Goal: Transaction & Acquisition: Purchase product/service

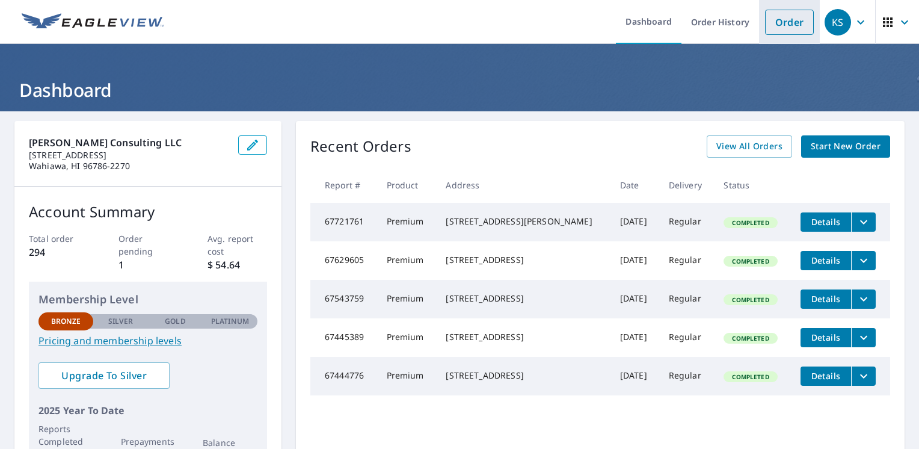
click at [773, 13] on link "Order" at bounding box center [789, 22] width 49 height 25
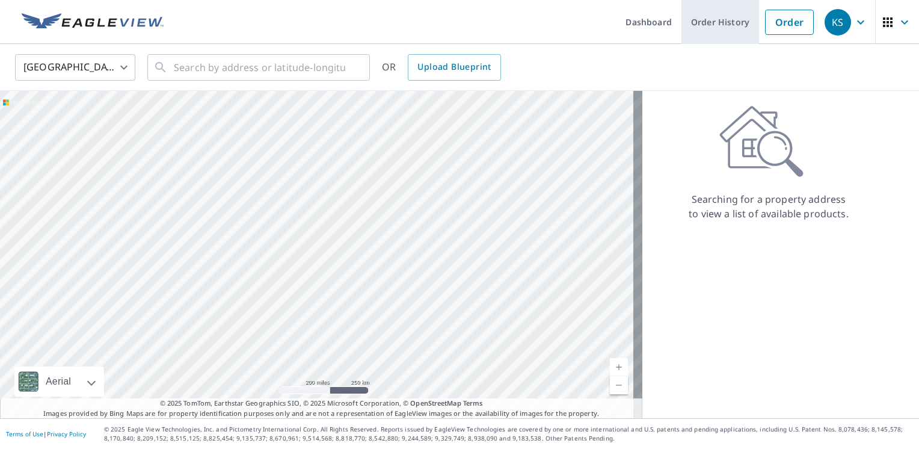
click at [686, 18] on link "Order History" at bounding box center [721, 22] width 78 height 44
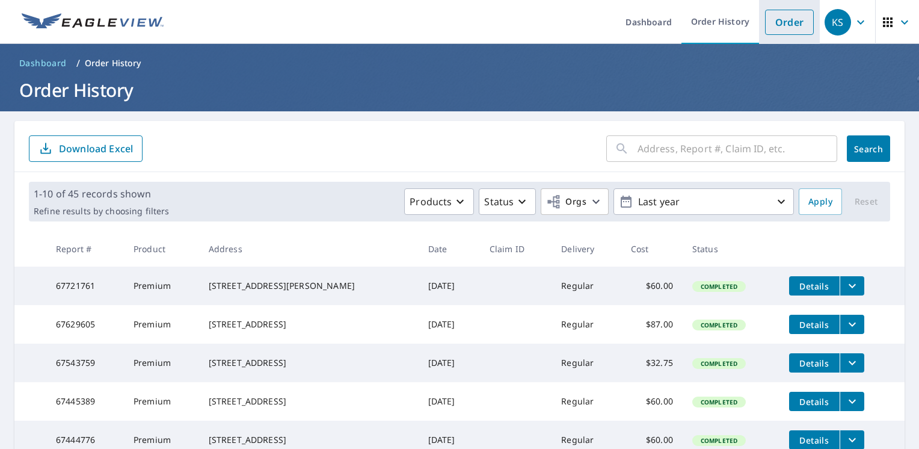
click at [775, 25] on link "Order" at bounding box center [789, 22] width 49 height 25
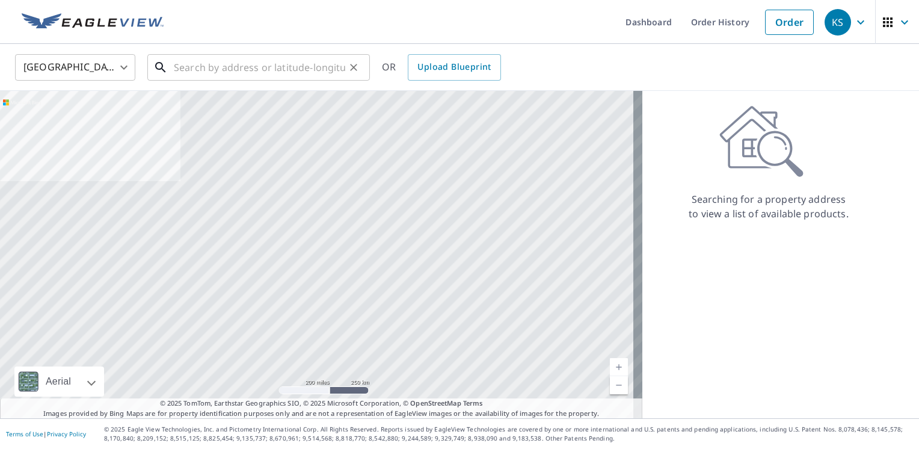
click at [244, 76] on input "text" at bounding box center [259, 68] width 171 height 34
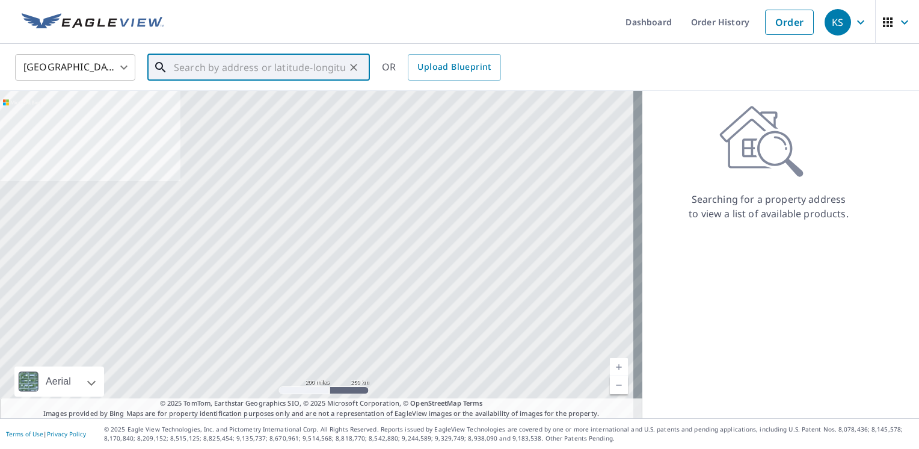
paste input "[STREET_ADDRESS][PERSON_NAME]"
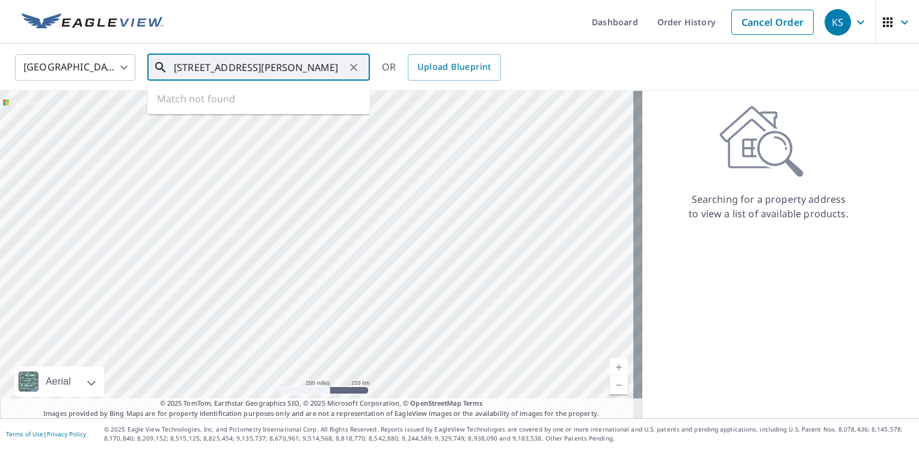
click at [183, 64] on input "[STREET_ADDRESS][PERSON_NAME]" at bounding box center [259, 68] width 171 height 34
click at [185, 66] on input "[STREET_ADDRESS][PERSON_NAME]" at bounding box center [259, 68] width 171 height 34
click at [186, 69] on input "[STREET_ADDRESS][PERSON_NAME]" at bounding box center [259, 68] width 171 height 34
click at [188, 71] on input "[STREET_ADDRESS][PERSON_NAME]" at bounding box center [259, 68] width 171 height 34
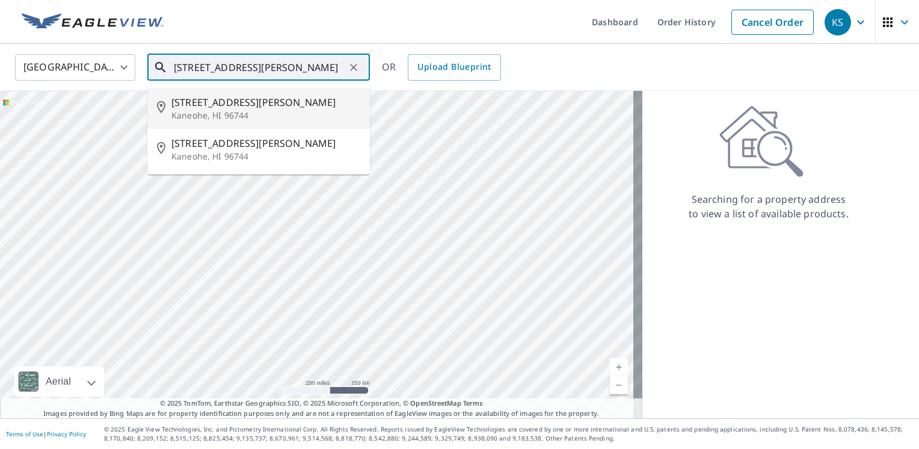
click at [224, 112] on p "Kaneohe, HI 96744" at bounding box center [265, 115] width 189 height 12
type input "[STREET_ADDRESS][PERSON_NAME]"
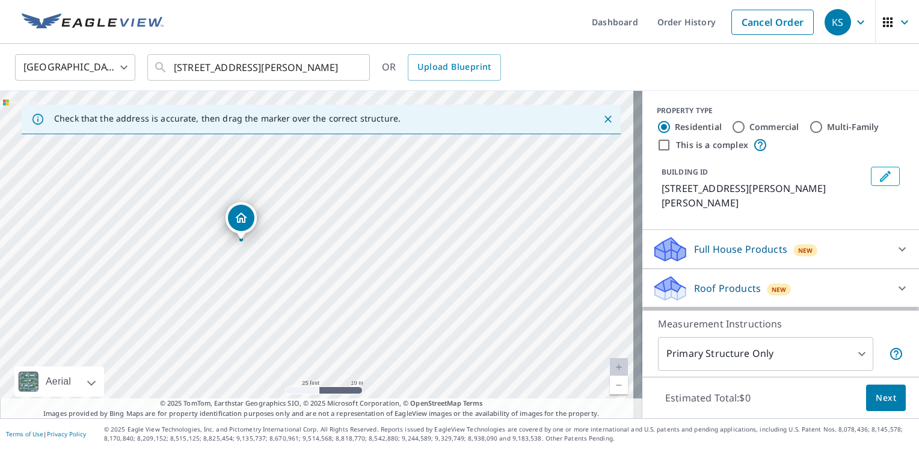
drag, startPoint x: 320, startPoint y: 271, endPoint x: 319, endPoint y: 134, distance: 136.6
click at [319, 134] on div "Check that the address is accurate, then drag the marker over the correct struc…" at bounding box center [321, 254] width 642 height 327
click at [329, 208] on div "[STREET_ADDRESS][PERSON_NAME]" at bounding box center [321, 254] width 642 height 327
drag, startPoint x: 342, startPoint y: 261, endPoint x: 375, endPoint y: 213, distance: 58.4
click at [375, 213] on div "[STREET_ADDRESS][PERSON_NAME]" at bounding box center [321, 254] width 642 height 327
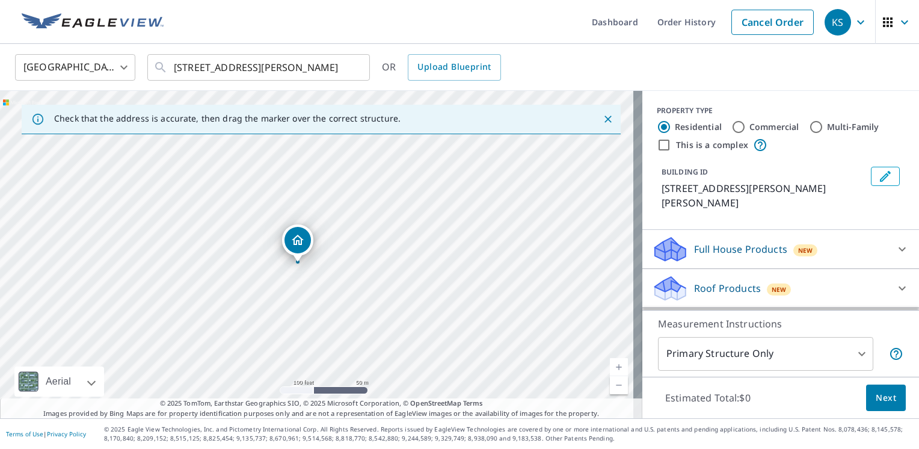
drag, startPoint x: 416, startPoint y: 233, endPoint x: 380, endPoint y: 297, distance: 73.3
click at [380, 297] on div "[STREET_ADDRESS][PERSON_NAME]" at bounding box center [321, 254] width 642 height 327
drag, startPoint x: 344, startPoint y: 309, endPoint x: 368, endPoint y: 266, distance: 49.8
click at [368, 266] on div "[STREET_ADDRESS][PERSON_NAME]" at bounding box center [321, 254] width 642 height 327
drag, startPoint x: 287, startPoint y: 239, endPoint x: 366, endPoint y: 276, distance: 86.9
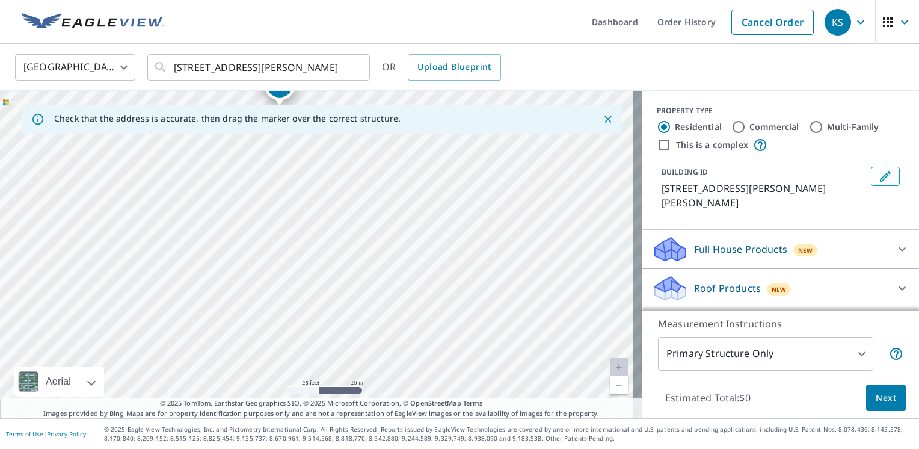
click at [366, 276] on div "[STREET_ADDRESS][PERSON_NAME]" at bounding box center [321, 254] width 642 height 327
drag, startPoint x: 291, startPoint y: 193, endPoint x: 313, endPoint y: 298, distance: 107.5
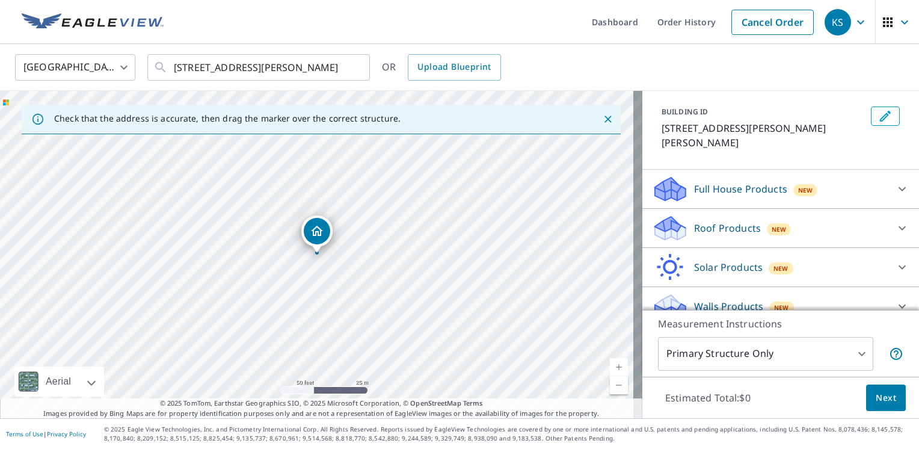
click at [703, 221] on p "Roof Products" at bounding box center [727, 228] width 67 height 14
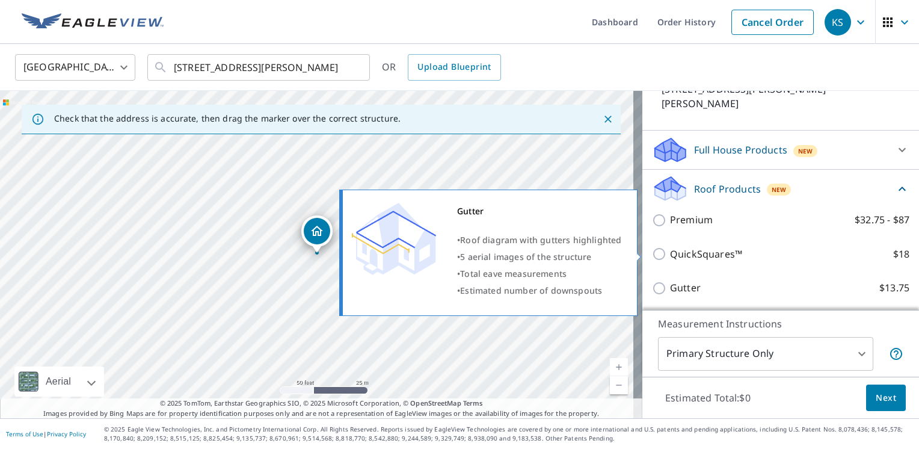
scroll to position [120, 0]
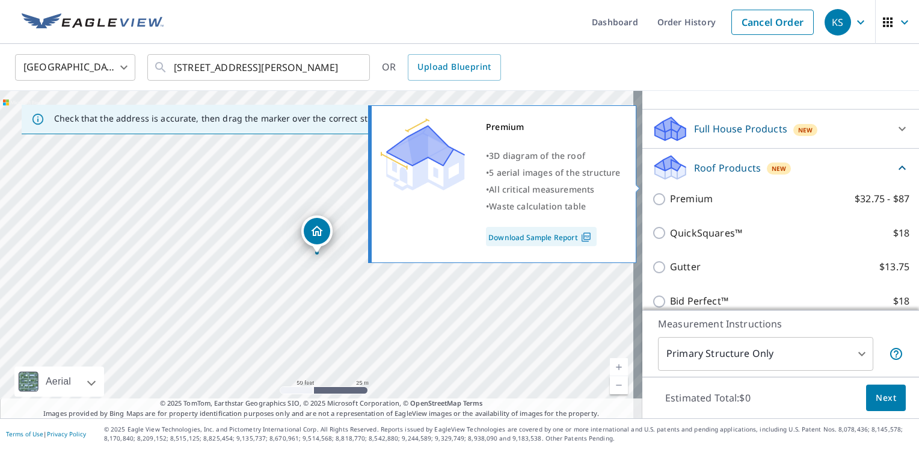
click at [652, 192] on input "Premium $32.75 - $87" at bounding box center [661, 199] width 18 height 14
checkbox input "true"
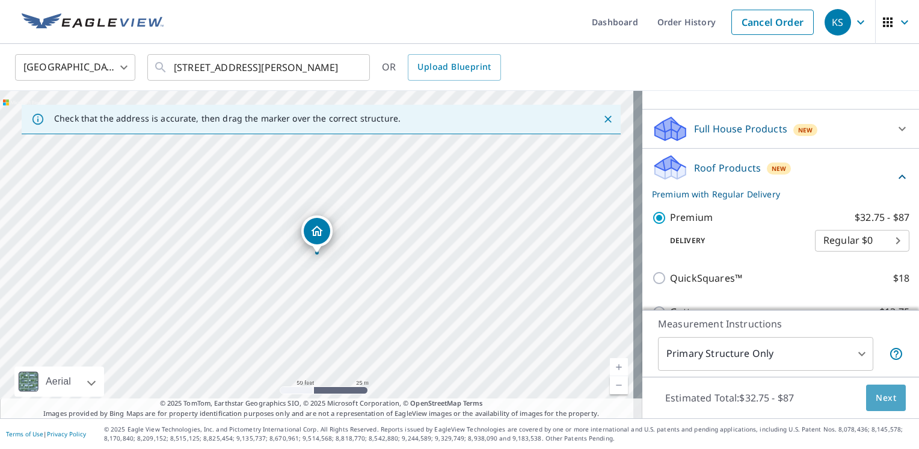
click at [866, 398] on button "Next" at bounding box center [886, 397] width 40 height 27
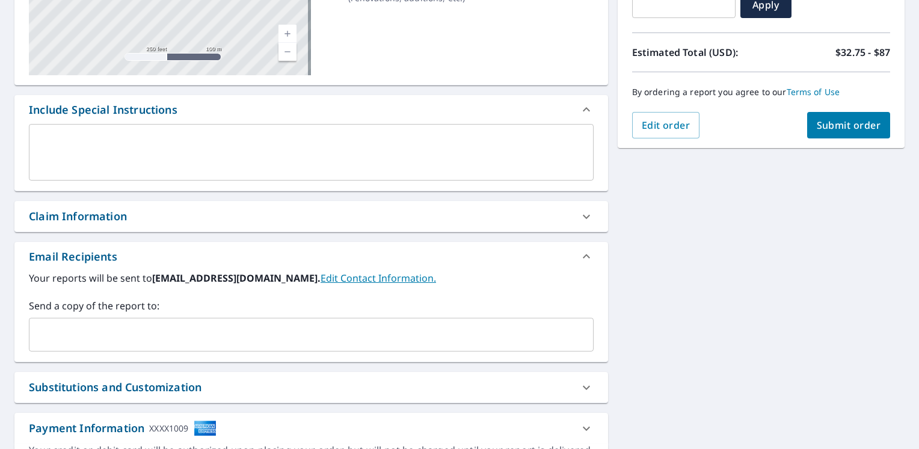
scroll to position [241, 0]
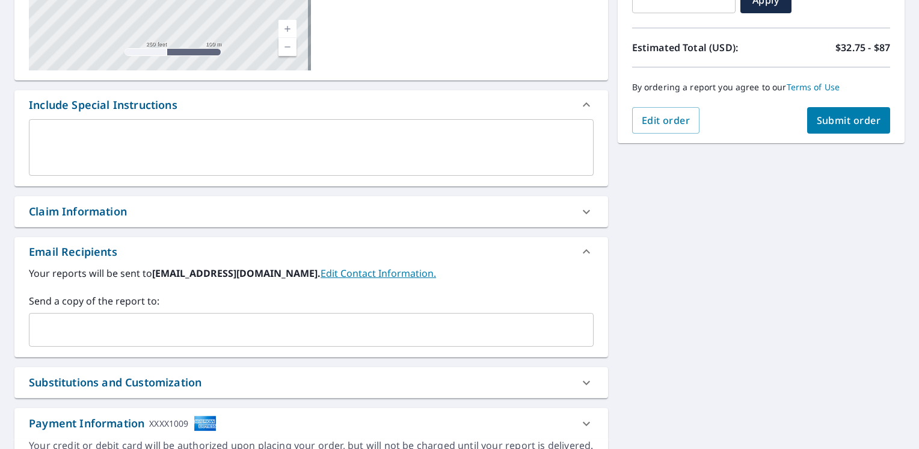
click at [132, 338] on input "text" at bounding box center [302, 329] width 536 height 23
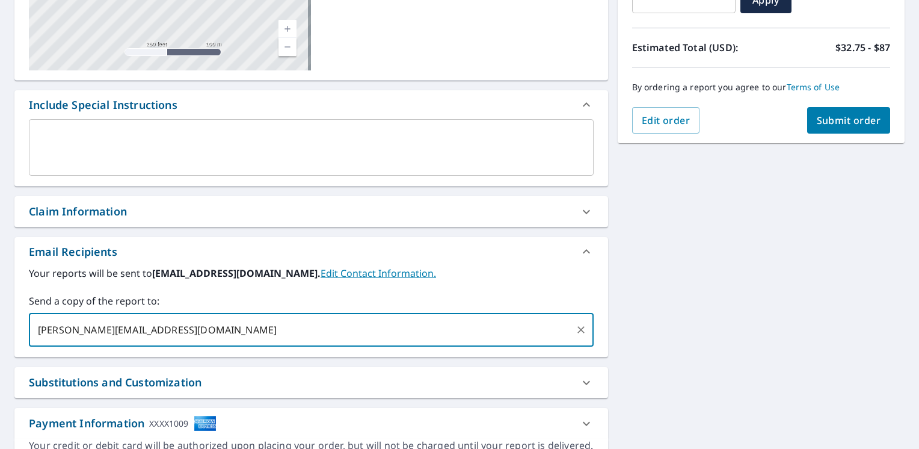
type input "[PERSON_NAME][EMAIL_ADDRESS][DOMAIN_NAME]"
click at [827, 119] on span "Submit order" at bounding box center [849, 120] width 64 height 13
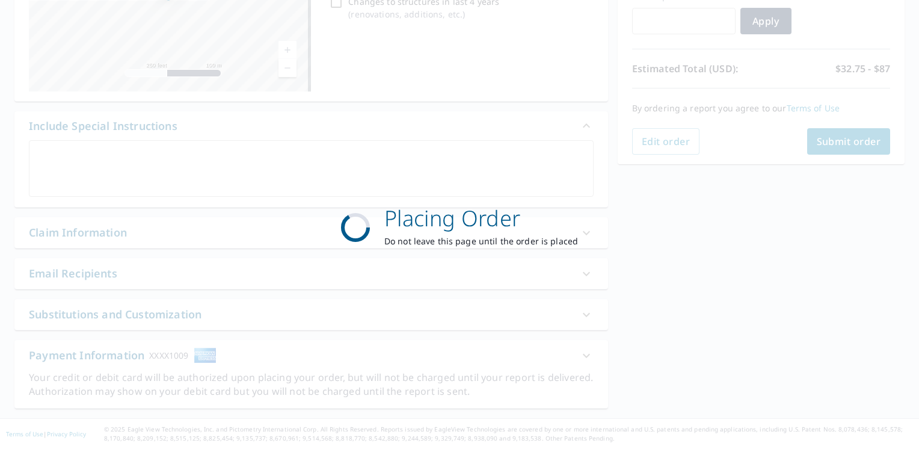
scroll to position [218, 0]
